Goal: Check status: Check status

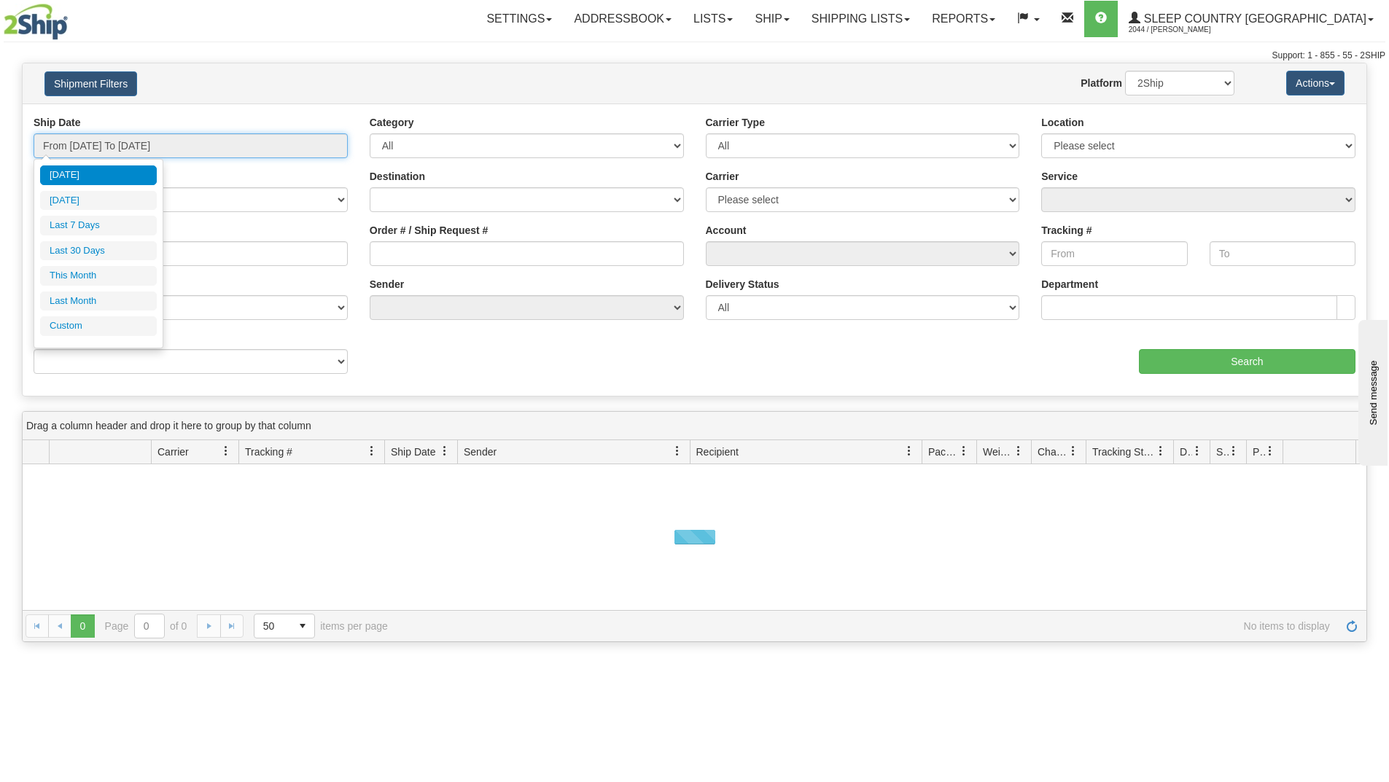
drag, startPoint x: 233, startPoint y: 149, endPoint x: 145, endPoint y: 182, distance: 94.4
click at [233, 149] on input "From [DATE] To [DATE]" at bounding box center [191, 145] width 314 height 25
click at [101, 252] on li "Last 30 Days" at bounding box center [98, 251] width 117 height 20
type input "From [DATE] To [DATE]"
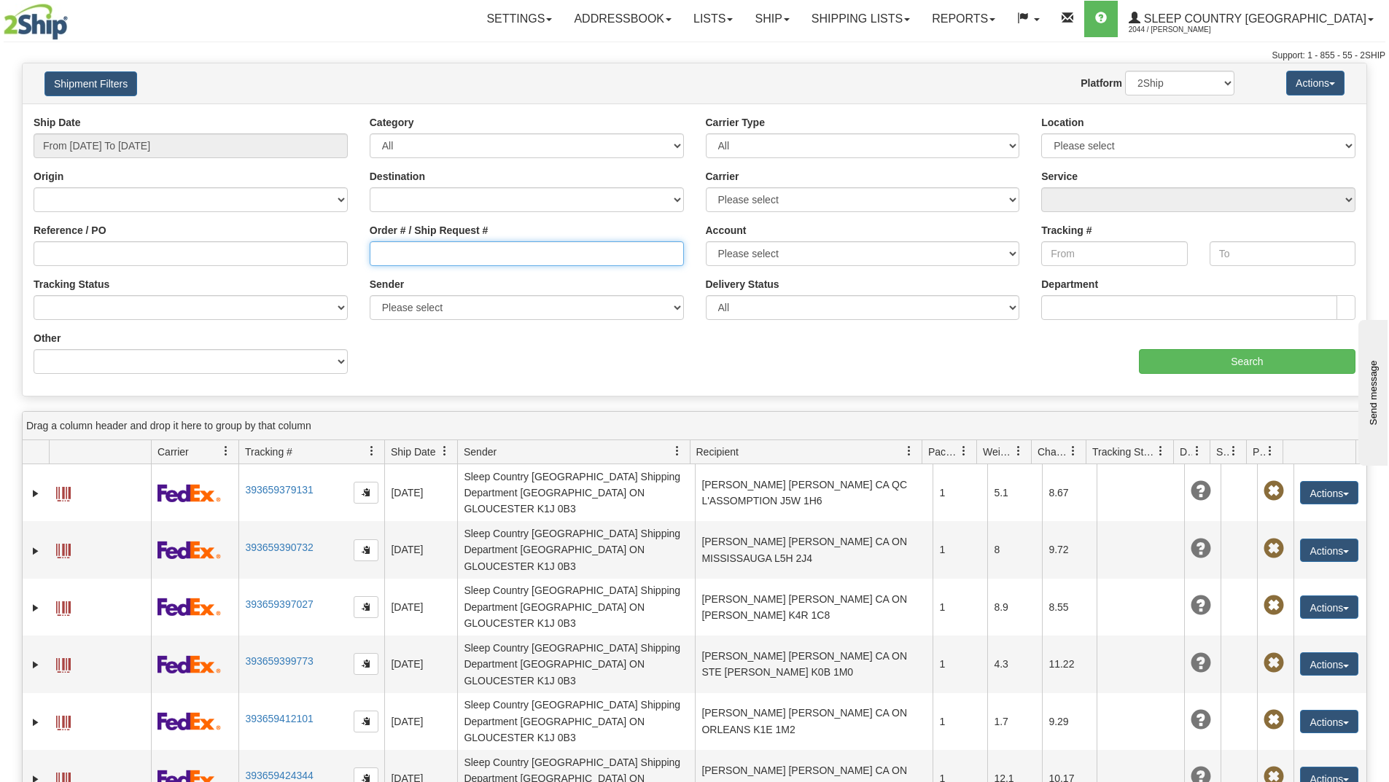
click at [406, 262] on input "Order # / Ship Request #" at bounding box center [527, 253] width 314 height 25
paste input "9002I122202"
type input "9002I122202"
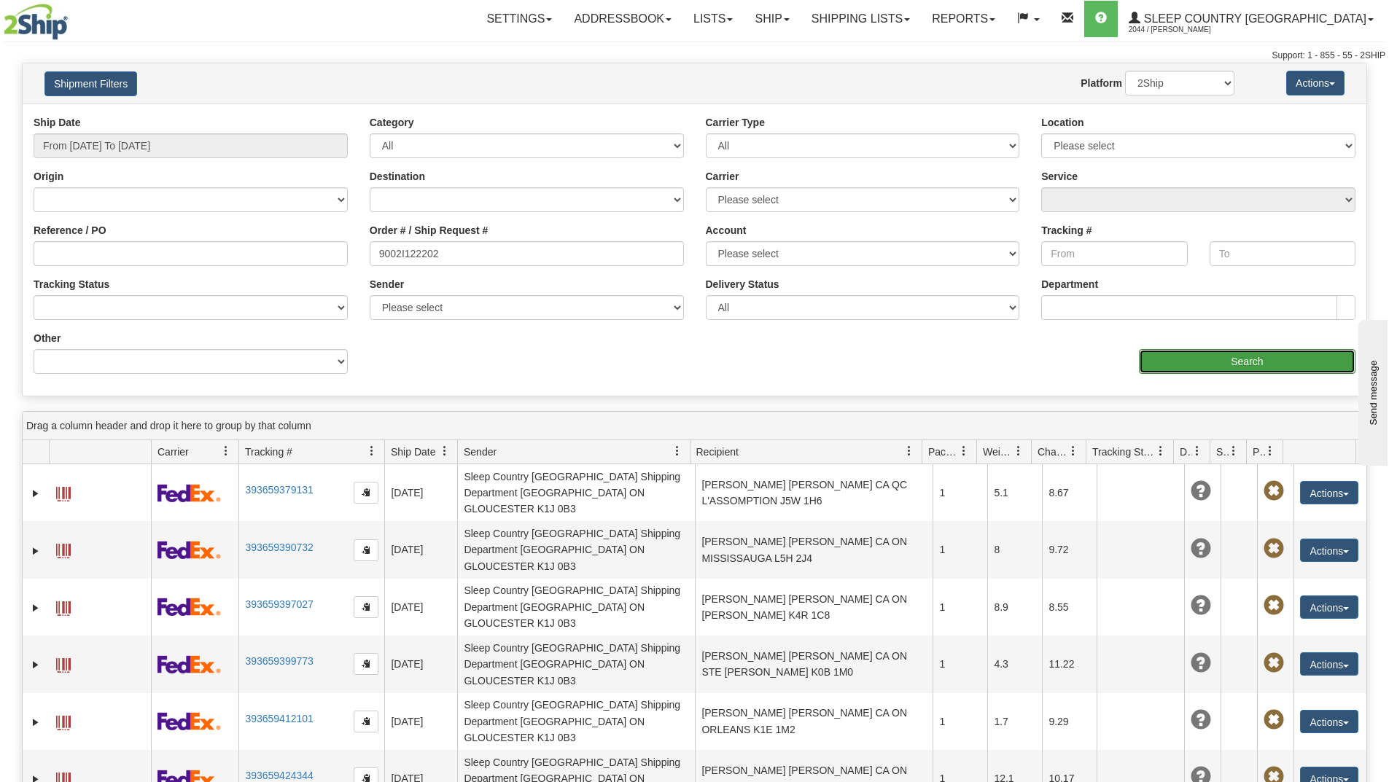
click at [1163, 351] on input "Search" at bounding box center [1247, 361] width 216 height 25
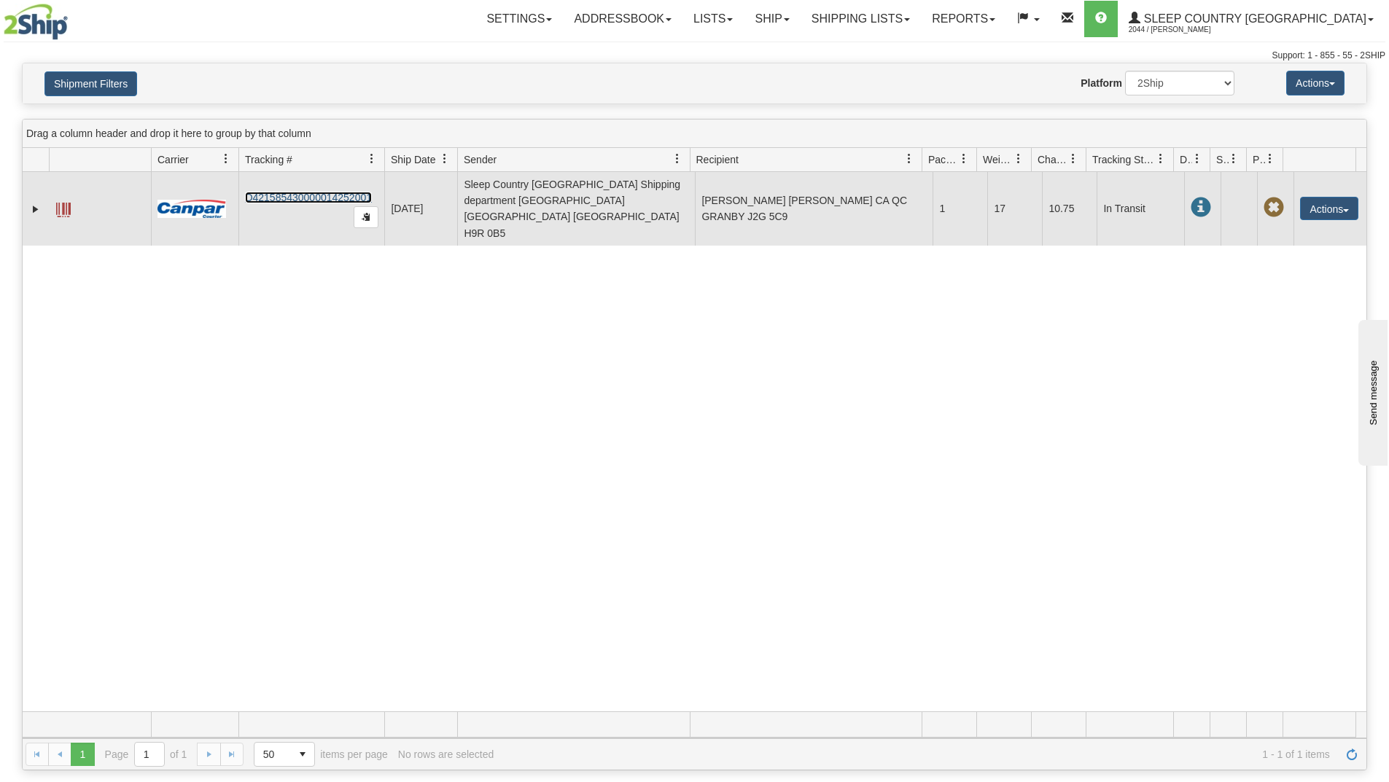
click at [308, 192] on link "D421585430000014252001" at bounding box center [308, 198] width 127 height 12
